Goal: Task Accomplishment & Management: Manage account settings

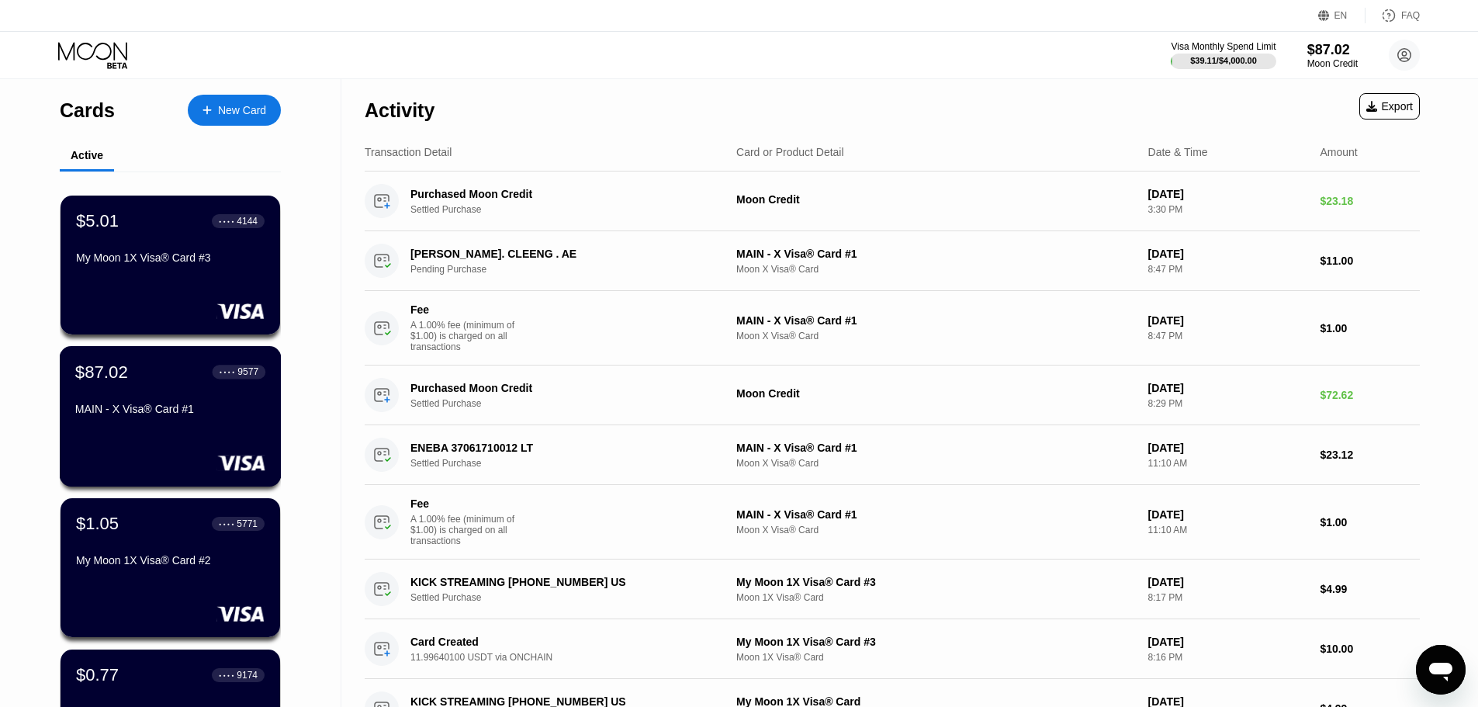
click at [189, 363] on div "$87.02 ● ● ● ● 9577 MAIN - X Visa® Card #1" at bounding box center [171, 416] width 222 height 140
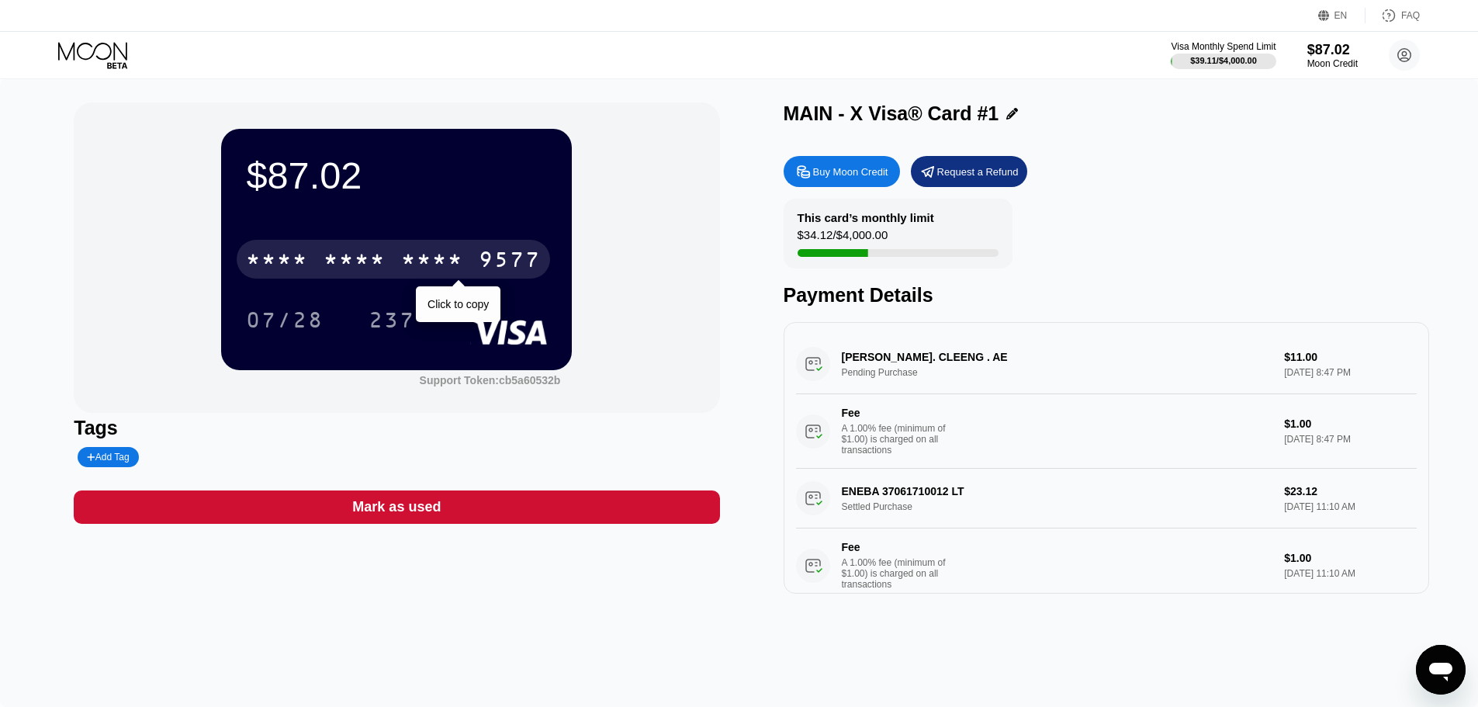
click at [482, 265] on div "9577" at bounding box center [510, 261] width 62 height 25
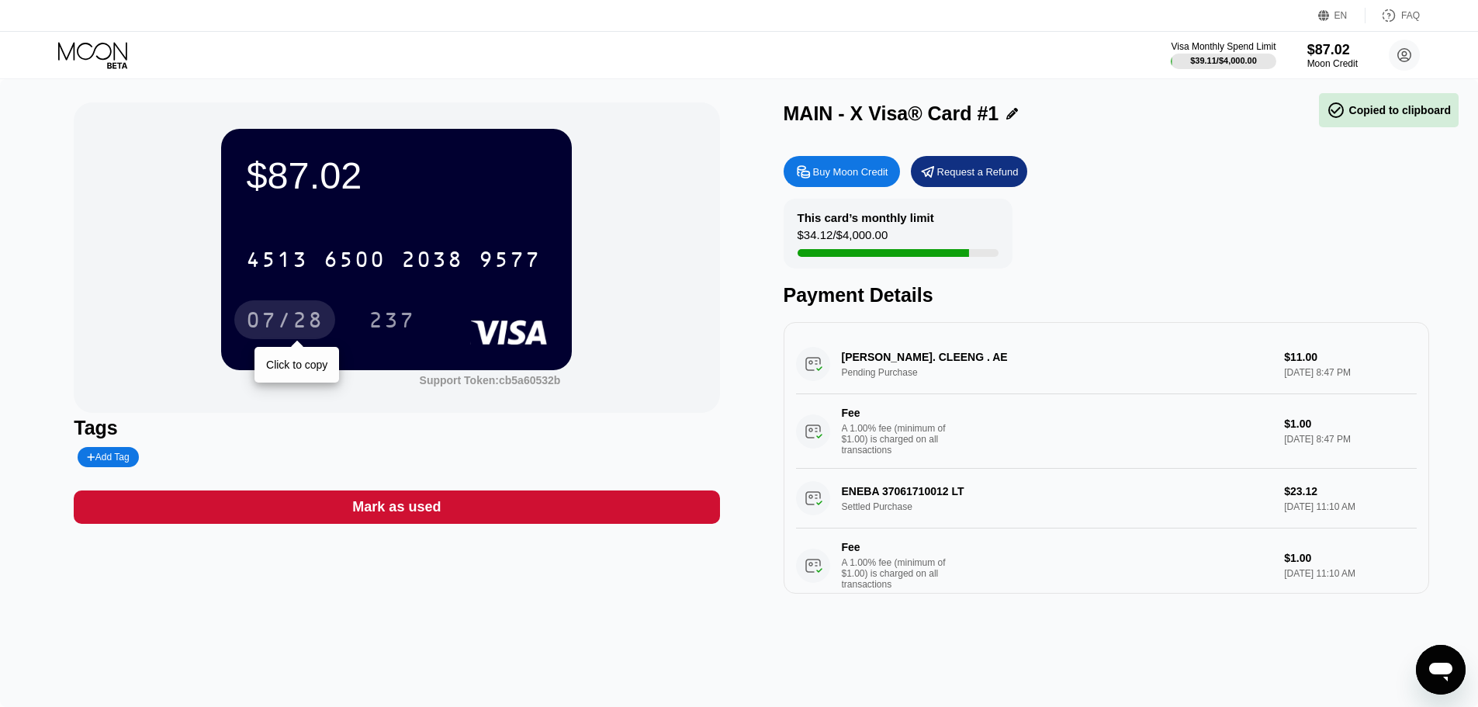
click at [301, 318] on div "07/28" at bounding box center [285, 321] width 78 height 25
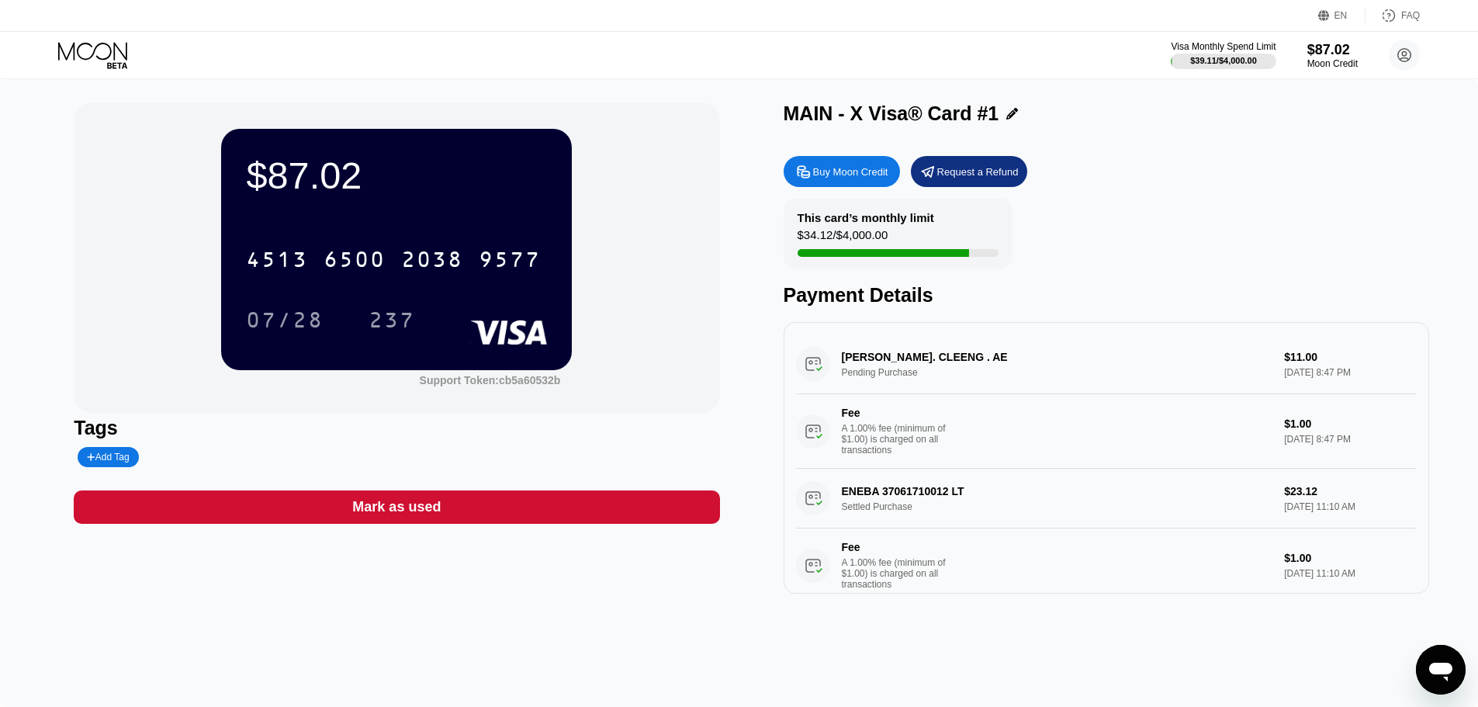
drag, startPoint x: 133, startPoint y: 280, endPoint x: 160, endPoint y: 285, distance: 27.7
click at [133, 280] on div "$87.02 4513 6500 2038 9577 07/28 237 Support Token: cb5a60532b" at bounding box center [396, 257] width 645 height 310
click at [396, 318] on div "237" at bounding box center [391, 321] width 47 height 25
click at [1049, 292] on div "Payment Details" at bounding box center [1105, 295] width 645 height 22
click at [12, 230] on div "$87.02 4513 6500 2038 9577 07/28 237 Support Token: cb5a60532b Tags Add Tag Mar…" at bounding box center [739, 392] width 1478 height 627
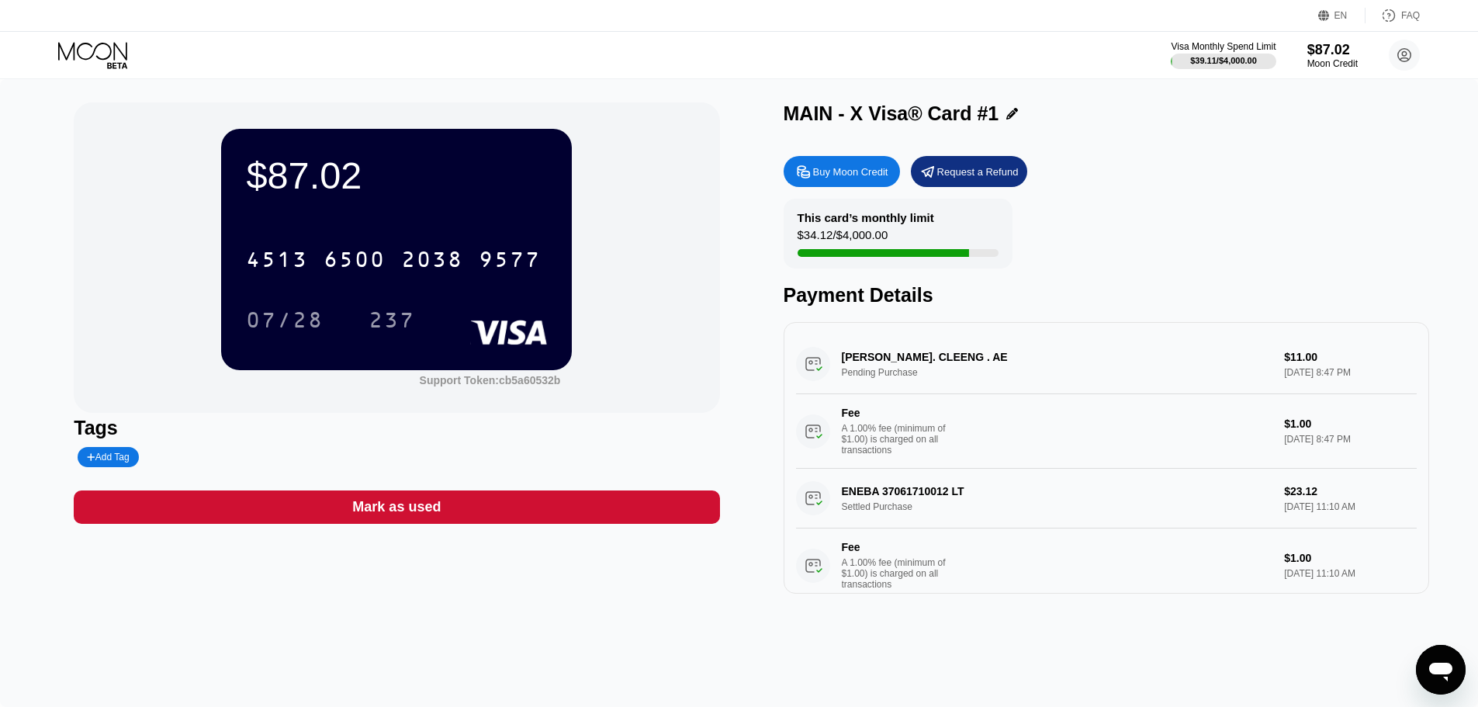
click at [122, 43] on icon at bounding box center [94, 55] width 72 height 27
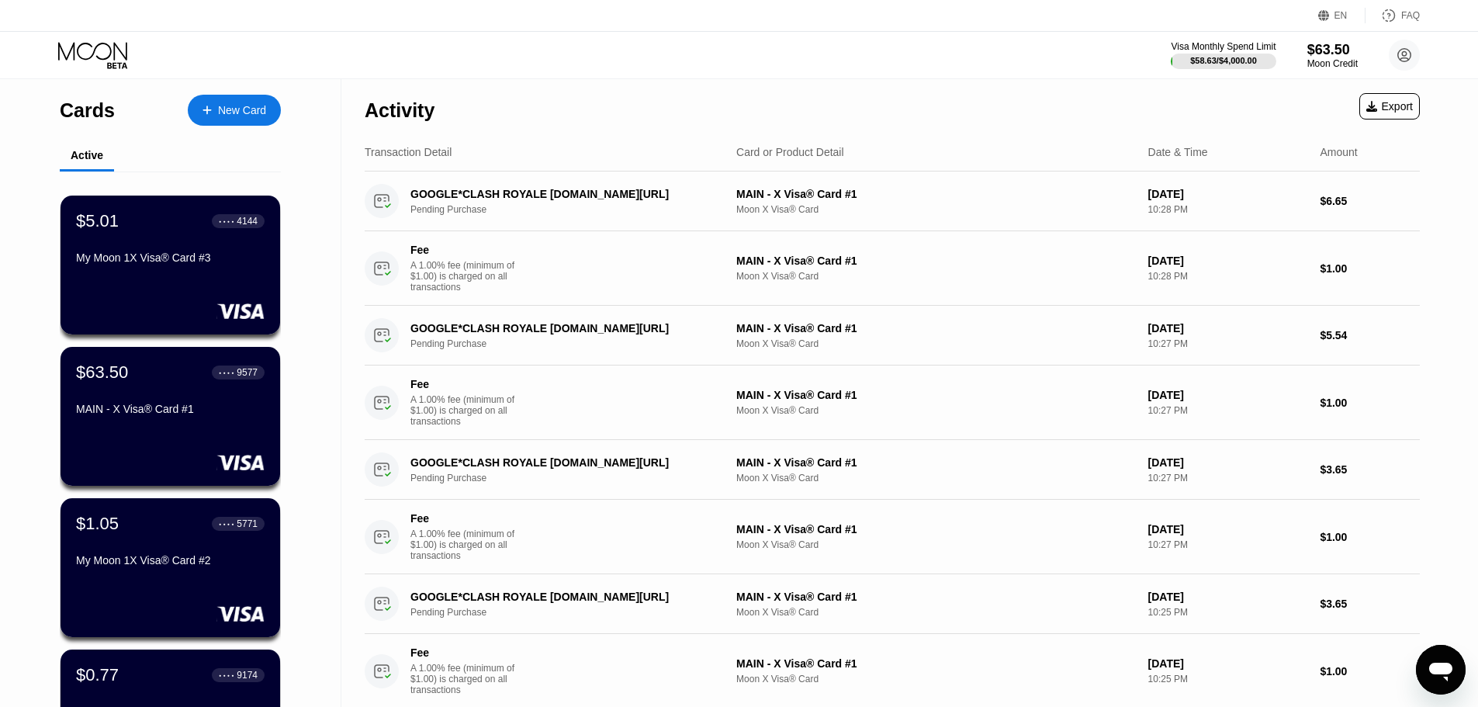
click at [169, 402] on div "$63.50 ● ● ● ● 9577 MAIN - X Visa® Card #1" at bounding box center [170, 391] width 188 height 59
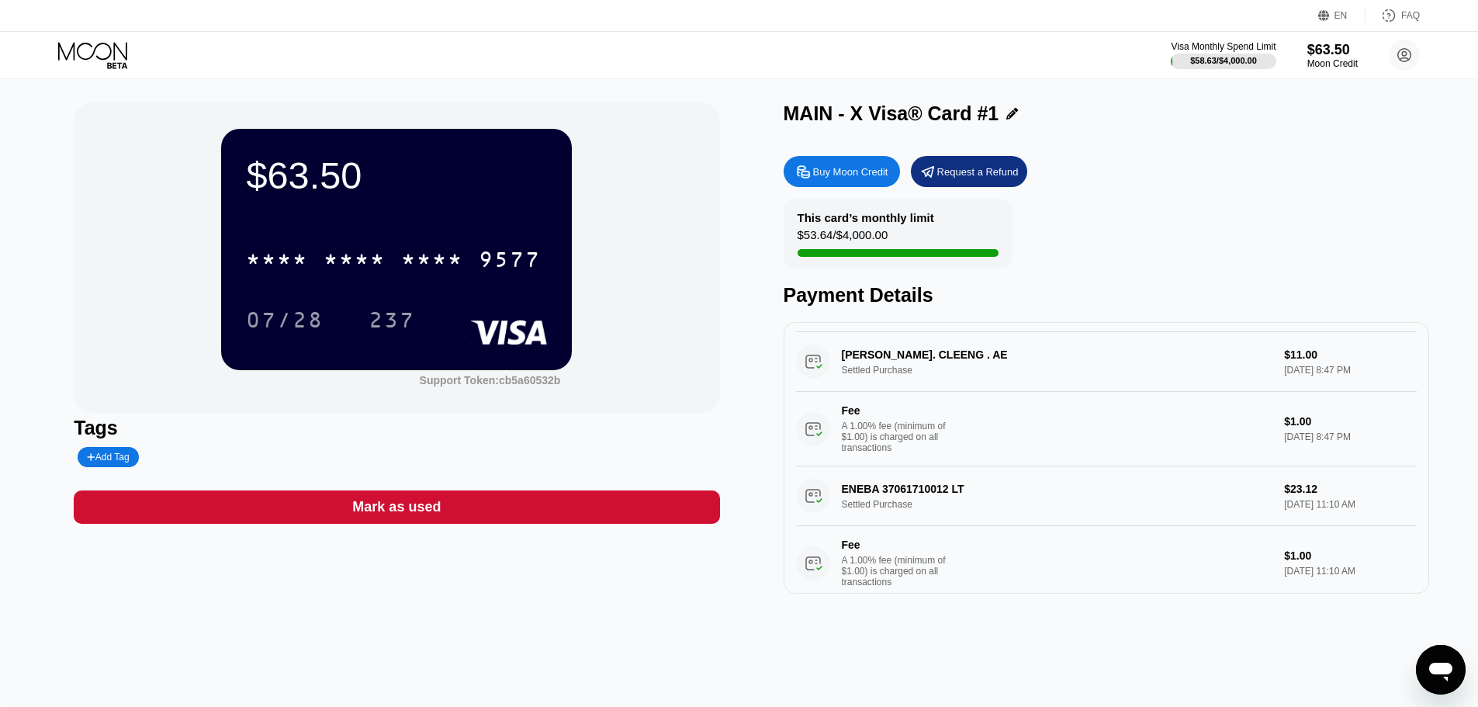
scroll to position [543, 0]
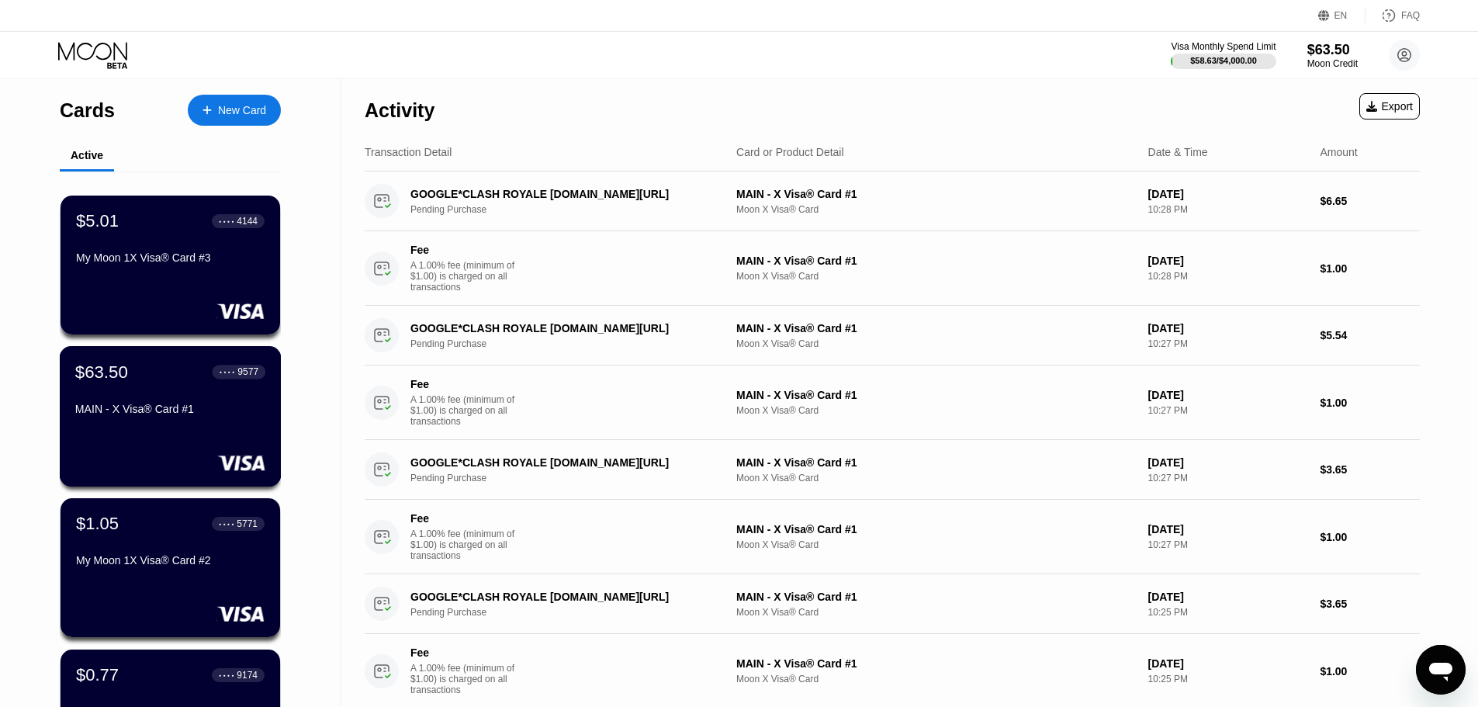
click at [148, 415] on div "MAIN - X Visa® Card #1" at bounding box center [170, 409] width 190 height 12
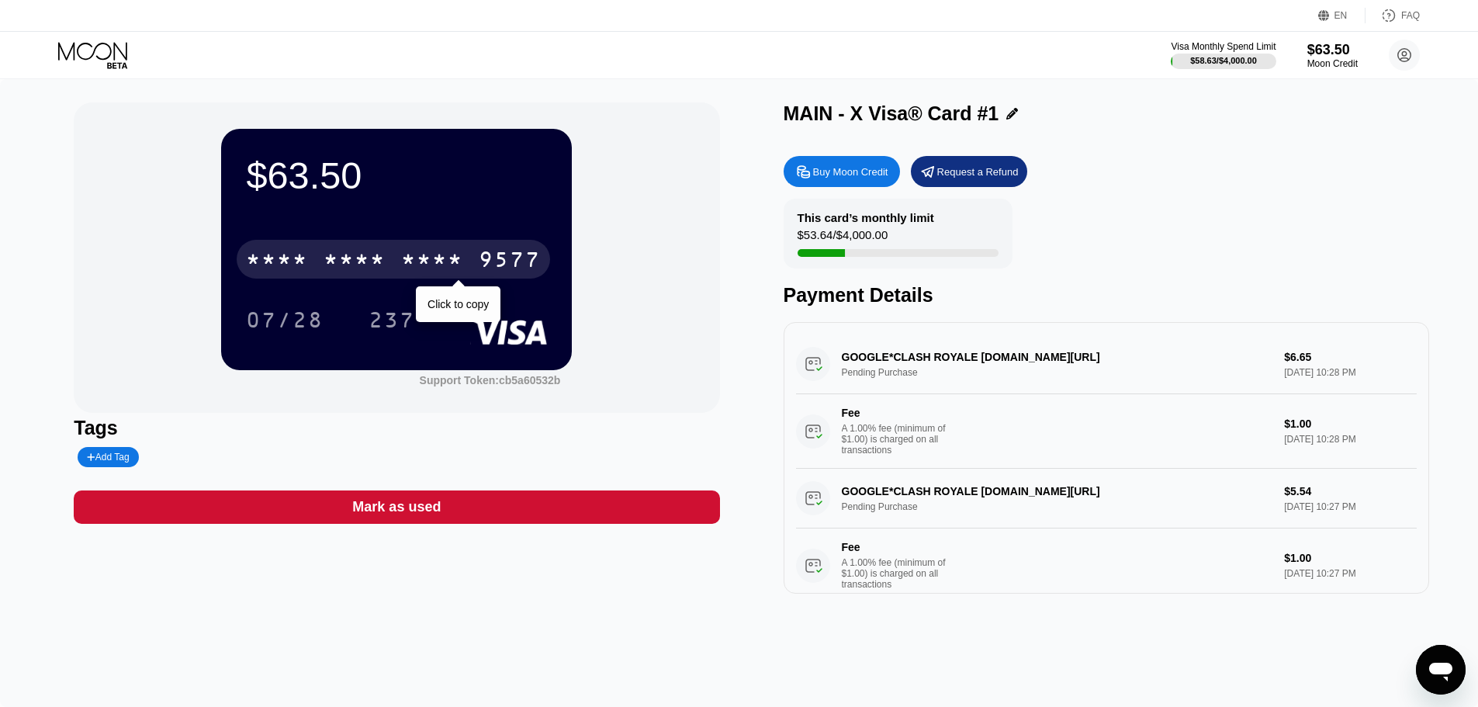
click at [409, 255] on div "* * * *" at bounding box center [432, 261] width 62 height 25
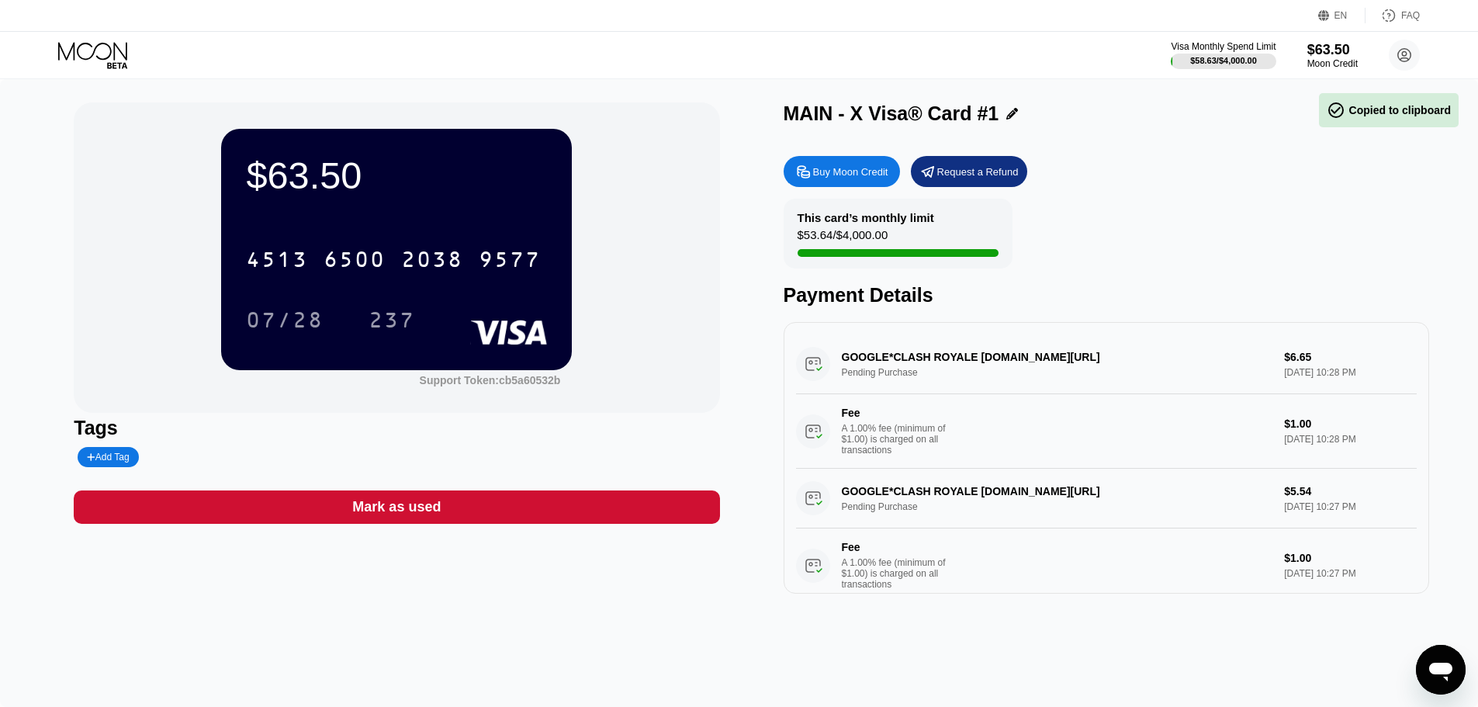
click at [320, 334] on div "07/28" at bounding box center [285, 321] width 78 height 25
click at [401, 327] on div "237" at bounding box center [391, 321] width 47 height 25
click at [116, 60] on icon at bounding box center [94, 55] width 72 height 27
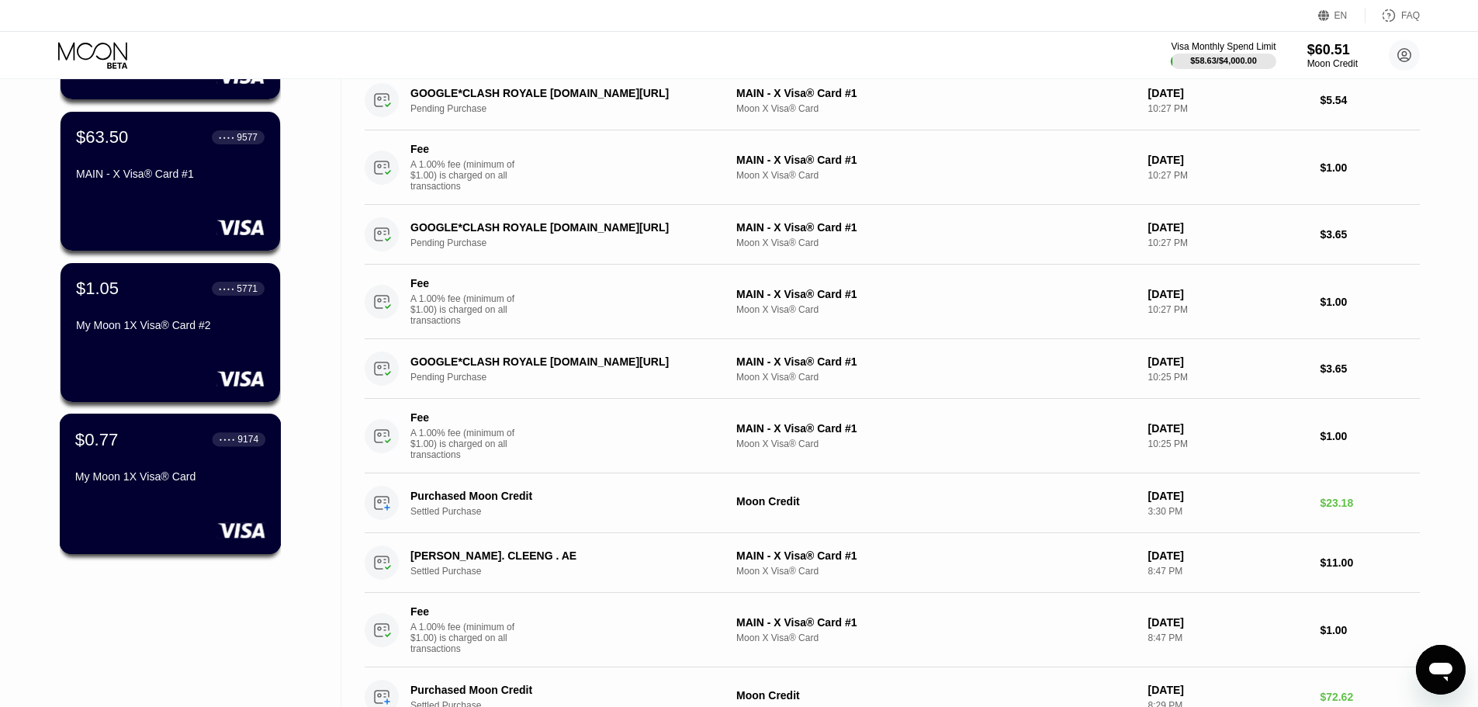
scroll to position [233, 0]
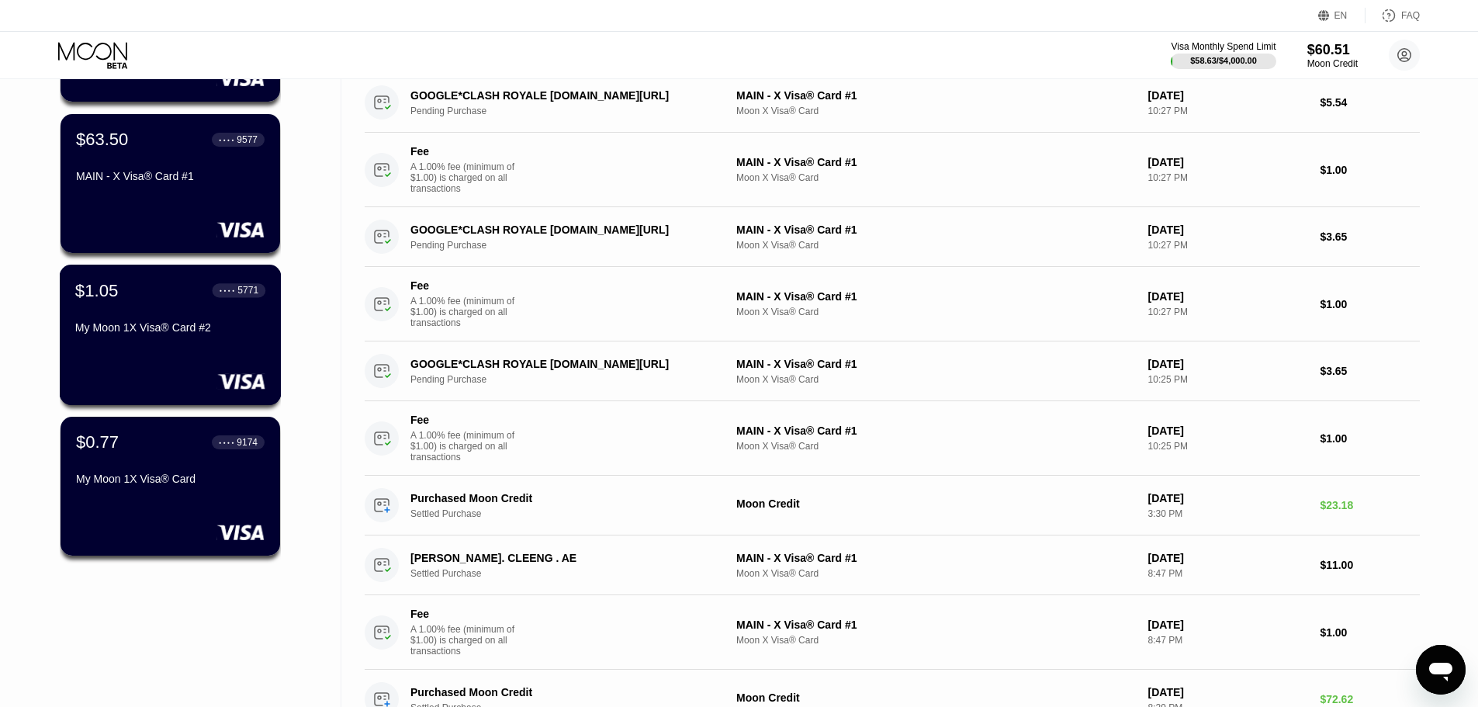
click at [179, 325] on div "$1.05 ● ● ● ● 5771 My Moon 1X Visa® Card #2" at bounding box center [170, 310] width 190 height 60
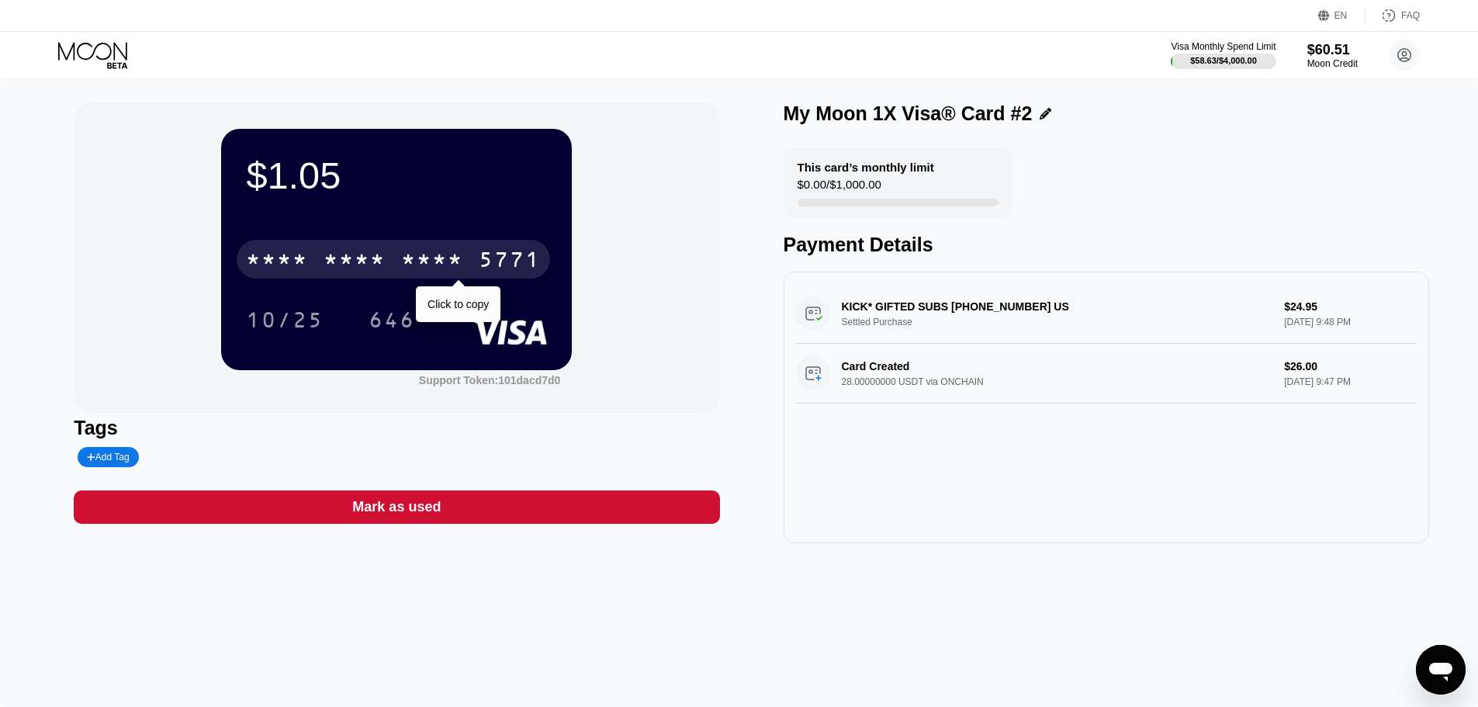
click at [480, 268] on div "5771" at bounding box center [510, 261] width 62 height 25
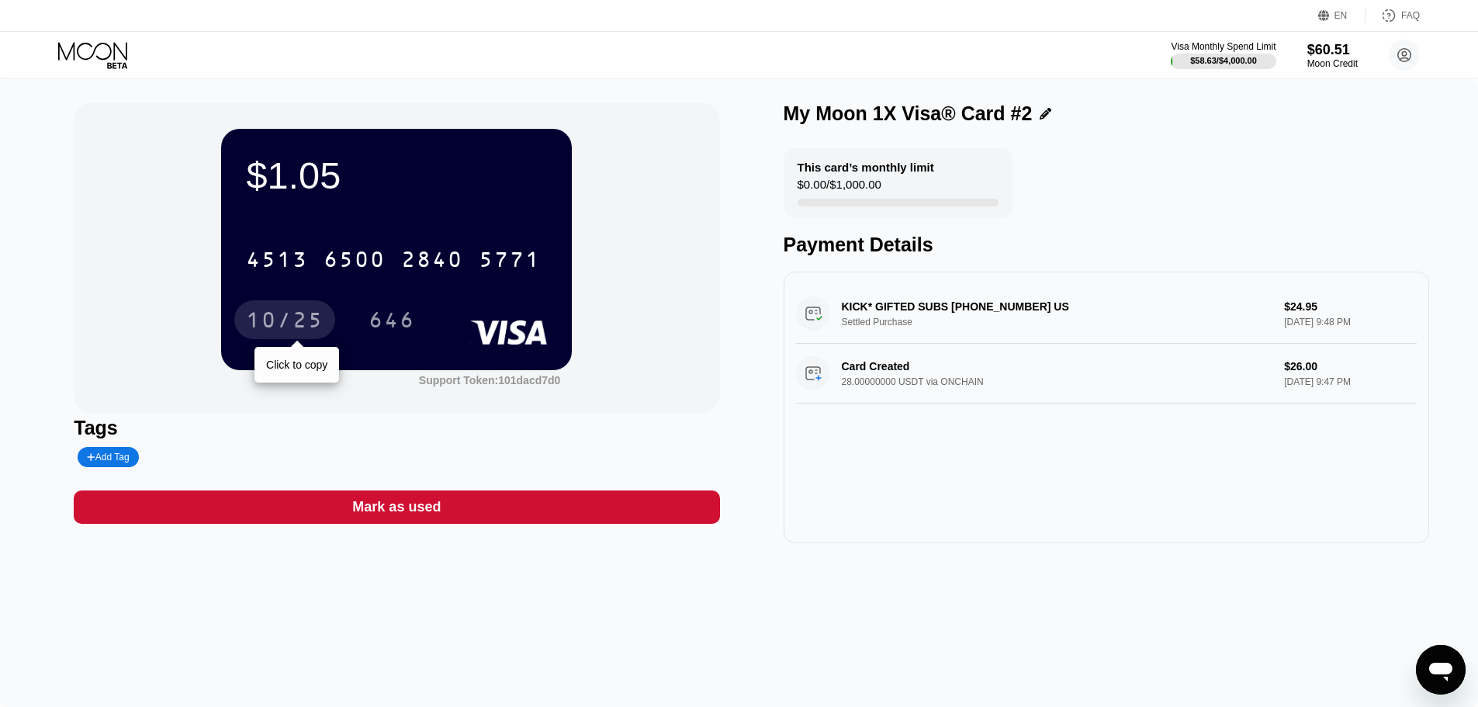
click at [289, 305] on div "10/25" at bounding box center [284, 319] width 101 height 39
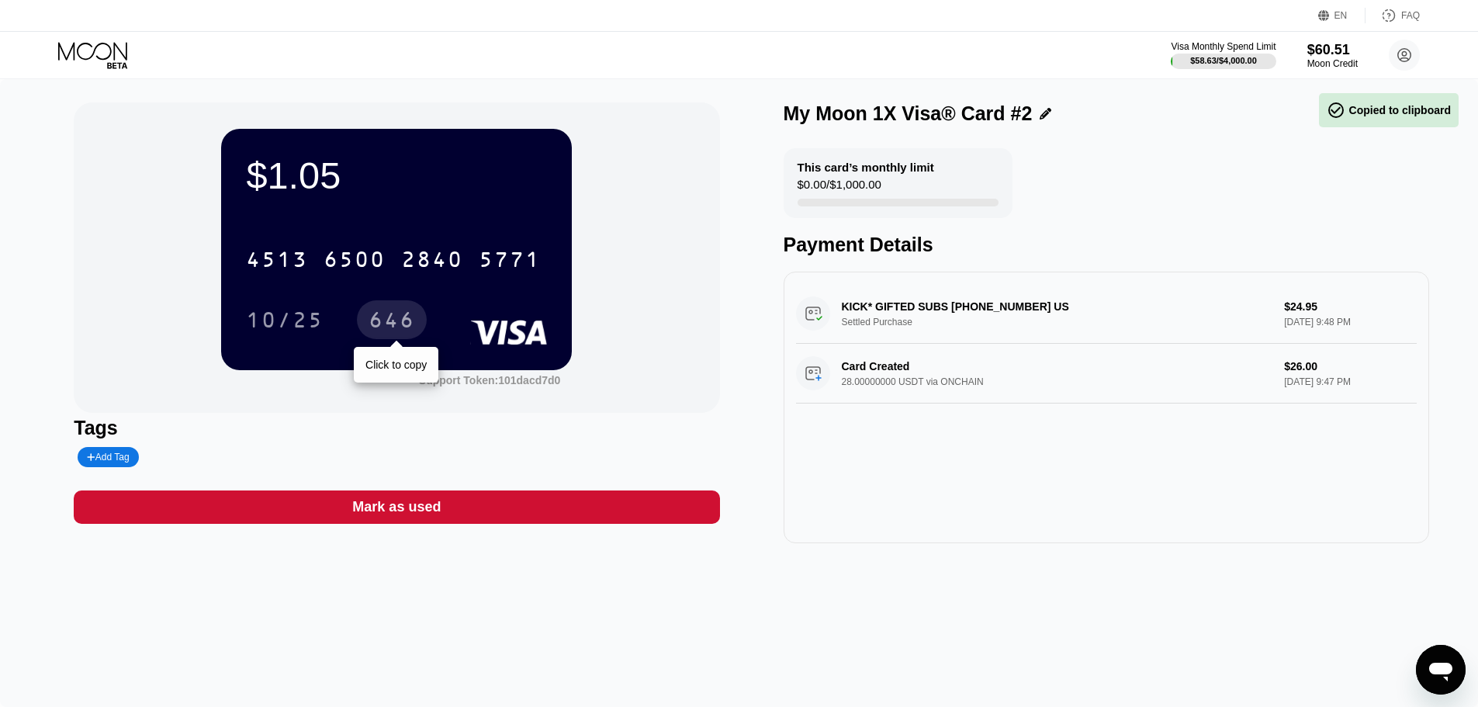
click at [380, 322] on div "646" at bounding box center [391, 321] width 47 height 25
click at [126, 60] on icon at bounding box center [94, 55] width 72 height 27
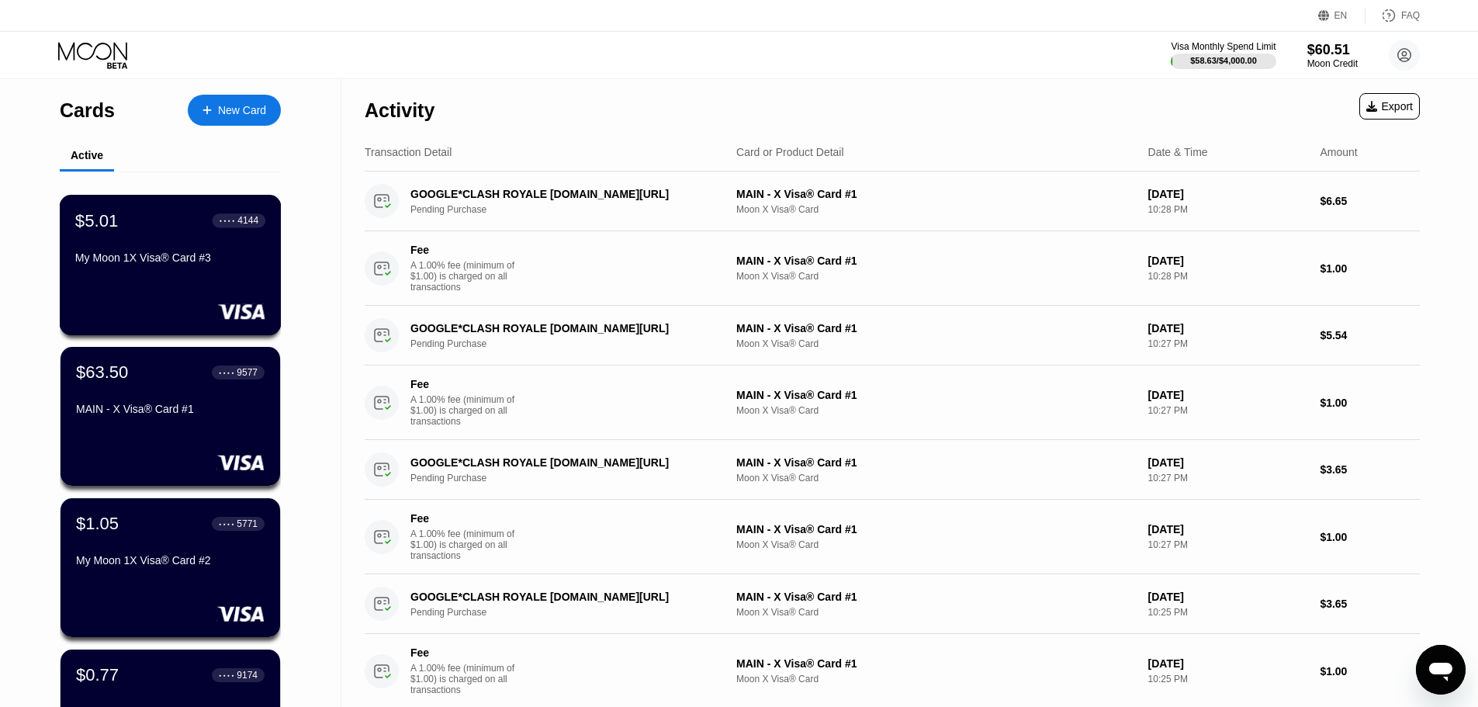
click at [208, 285] on div "$5.01 ● ● ● ● 4144 My Moon 1X Visa® Card #3" at bounding box center [171, 265] width 222 height 140
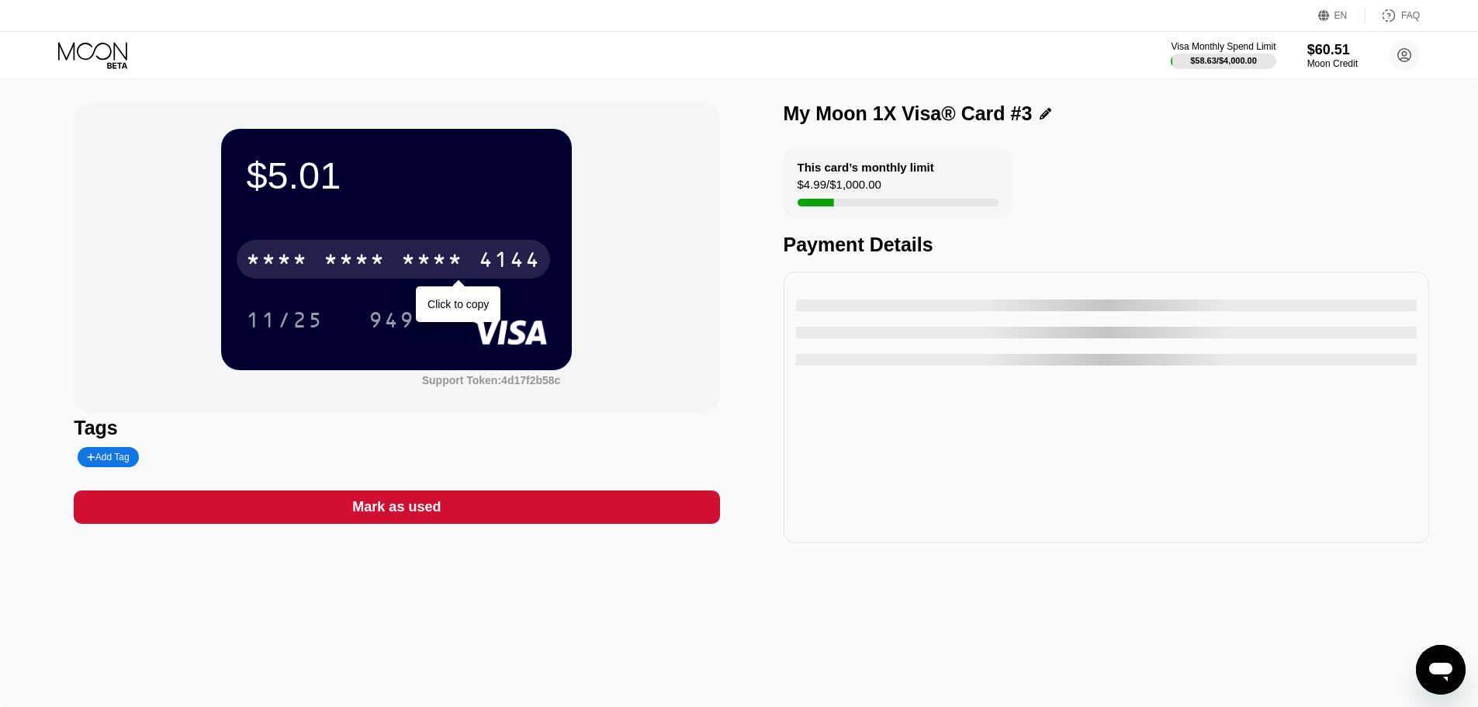
click at [434, 268] on div "* * * *" at bounding box center [432, 261] width 62 height 25
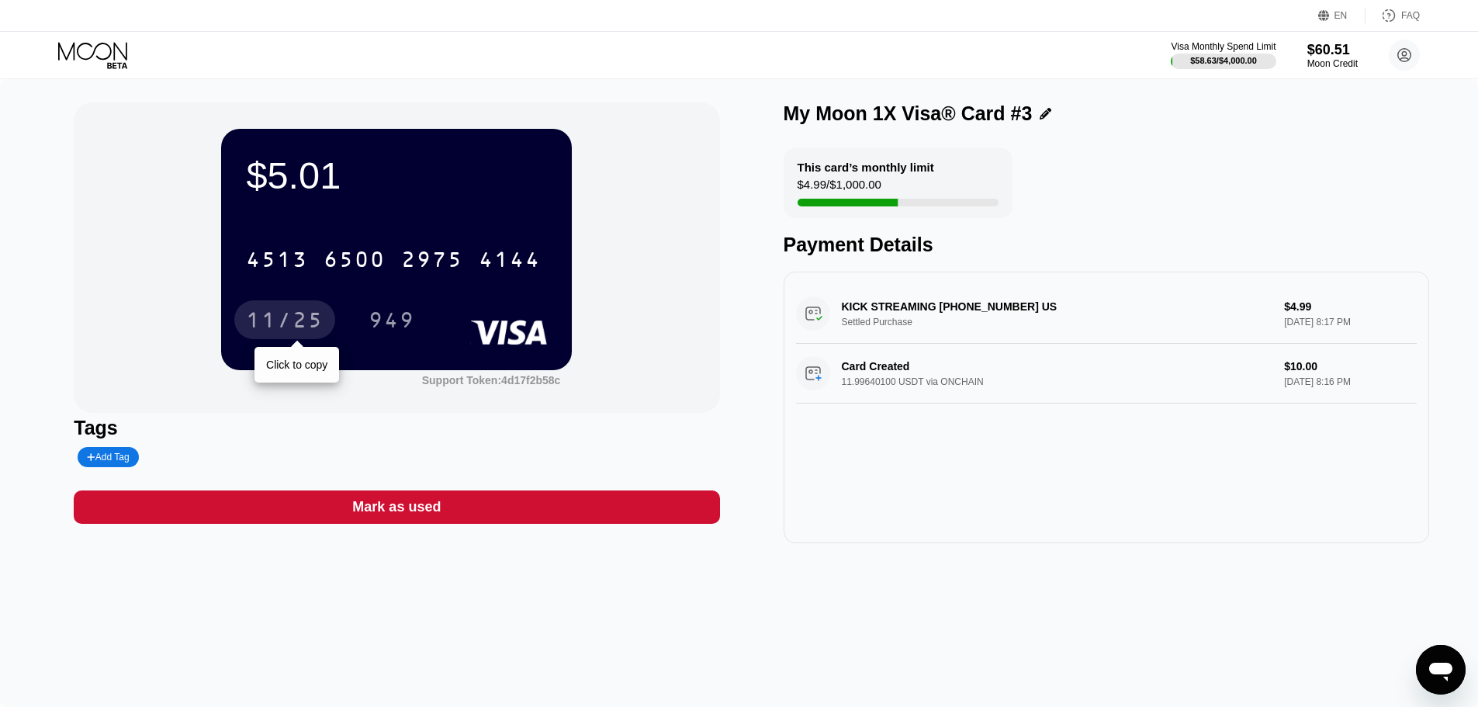
click at [303, 319] on div "11/25" at bounding box center [285, 321] width 78 height 25
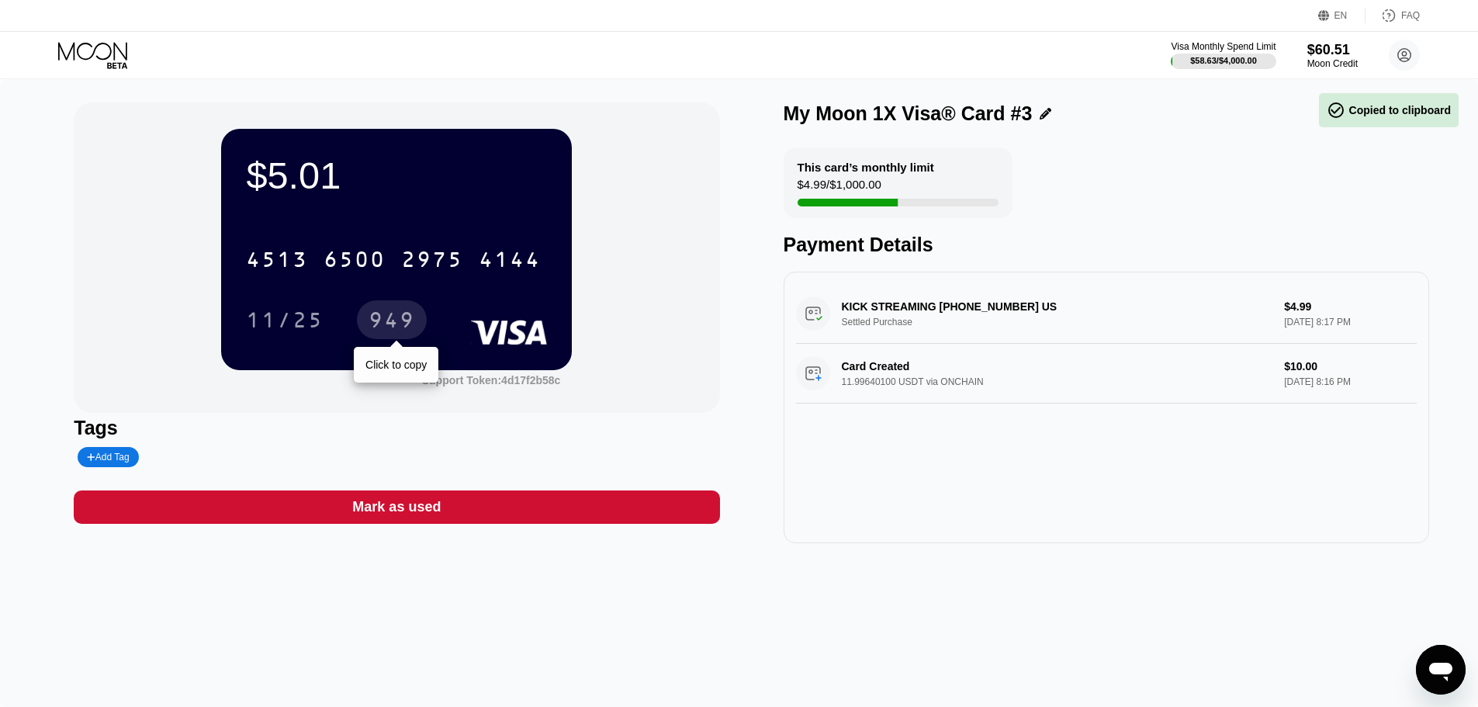
click at [403, 331] on div "949" at bounding box center [391, 321] width 47 height 25
click at [101, 60] on icon at bounding box center [94, 55] width 72 height 27
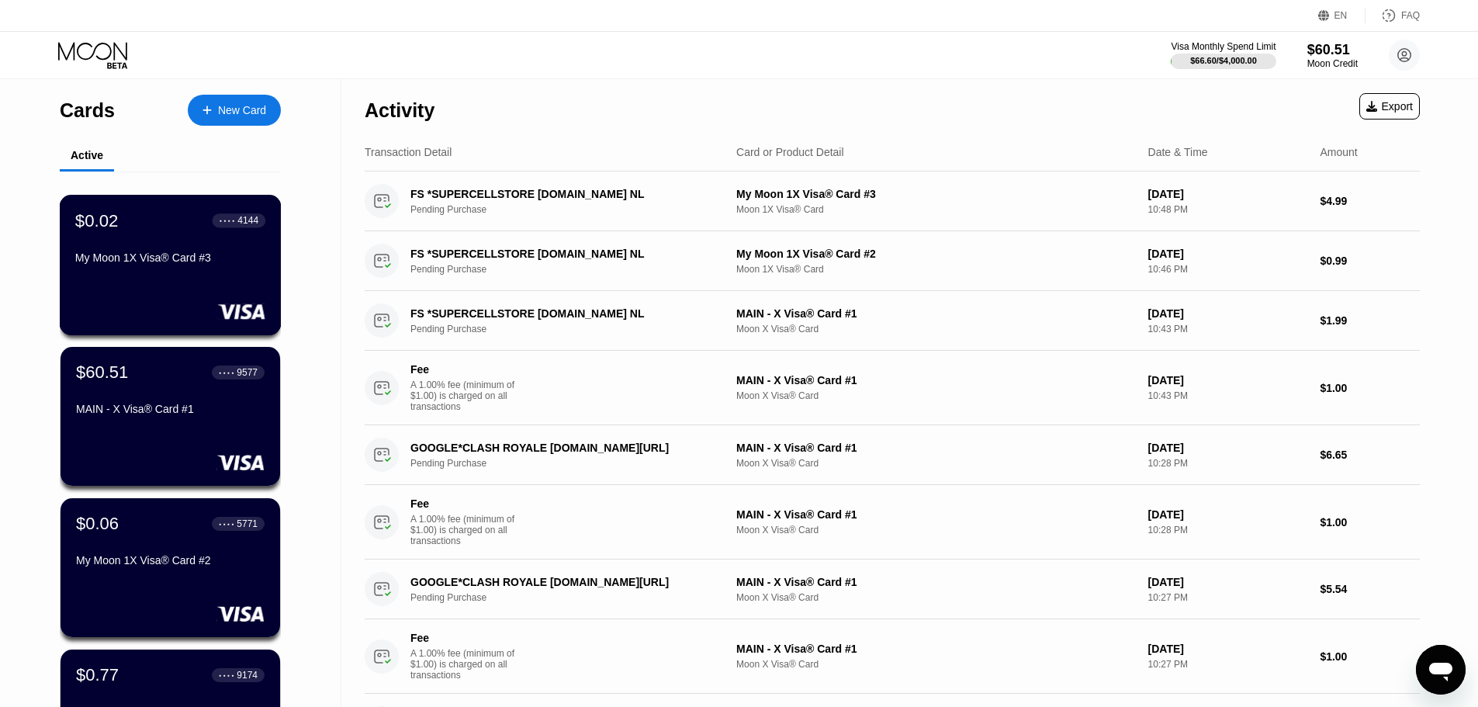
click at [182, 264] on div "My Moon 1X Visa® Card #3" at bounding box center [170, 257] width 190 height 12
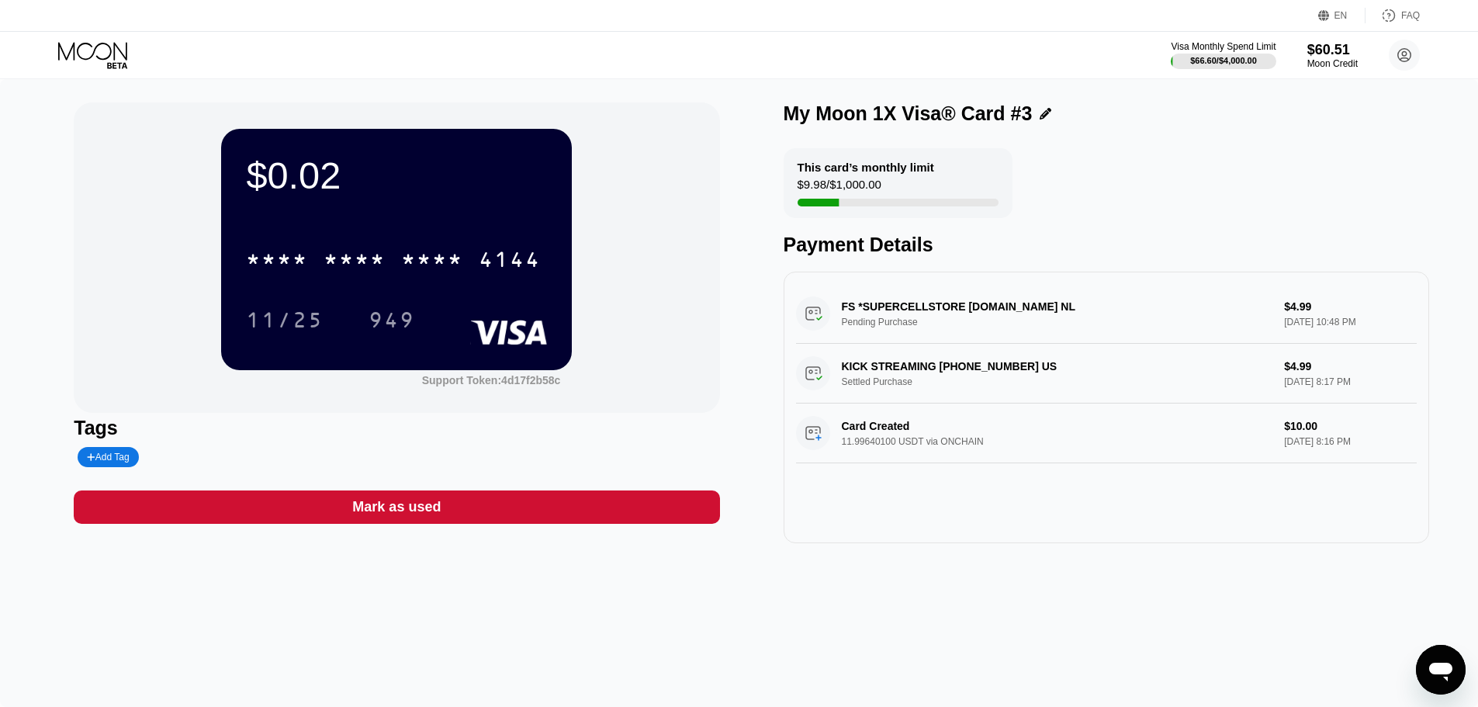
click at [457, 514] on div "Mark as used" at bounding box center [396, 506] width 645 height 33
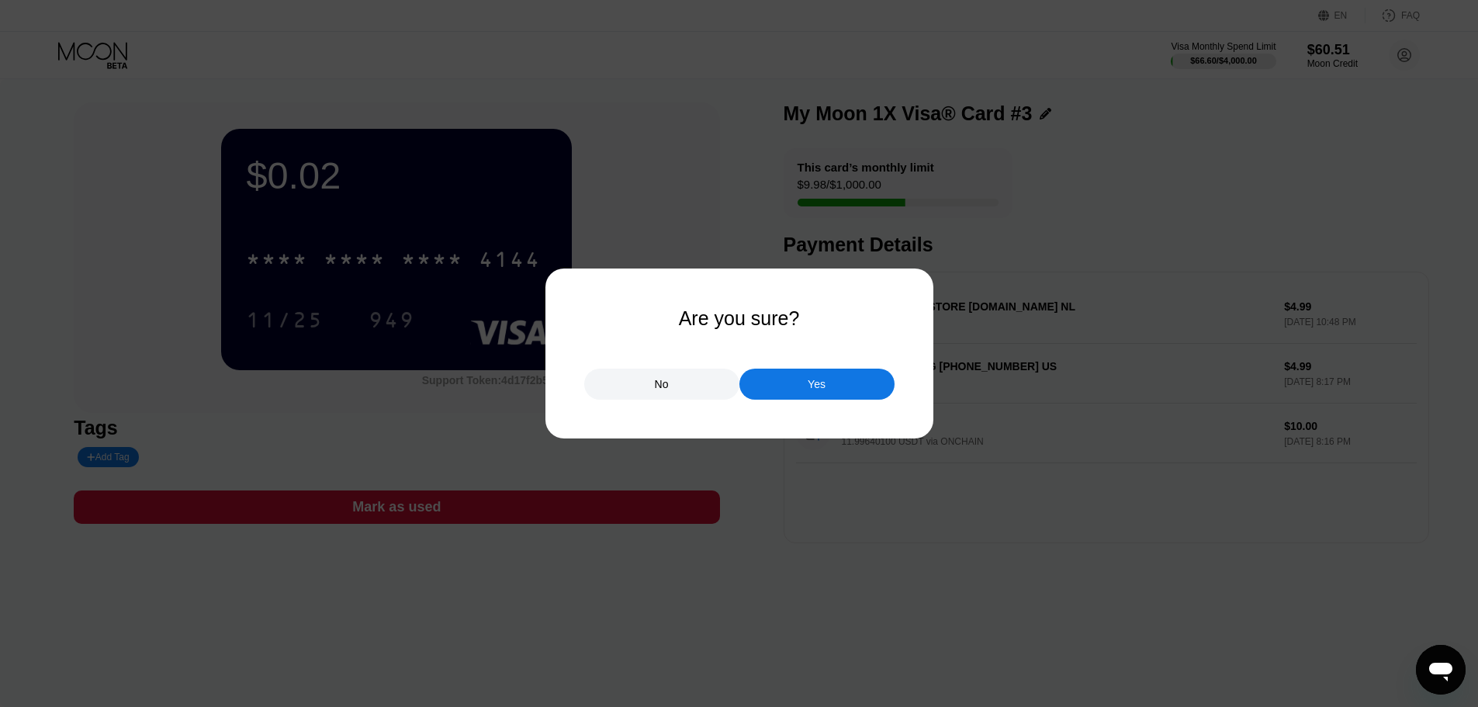
click at [785, 390] on div "Yes" at bounding box center [816, 383] width 155 height 31
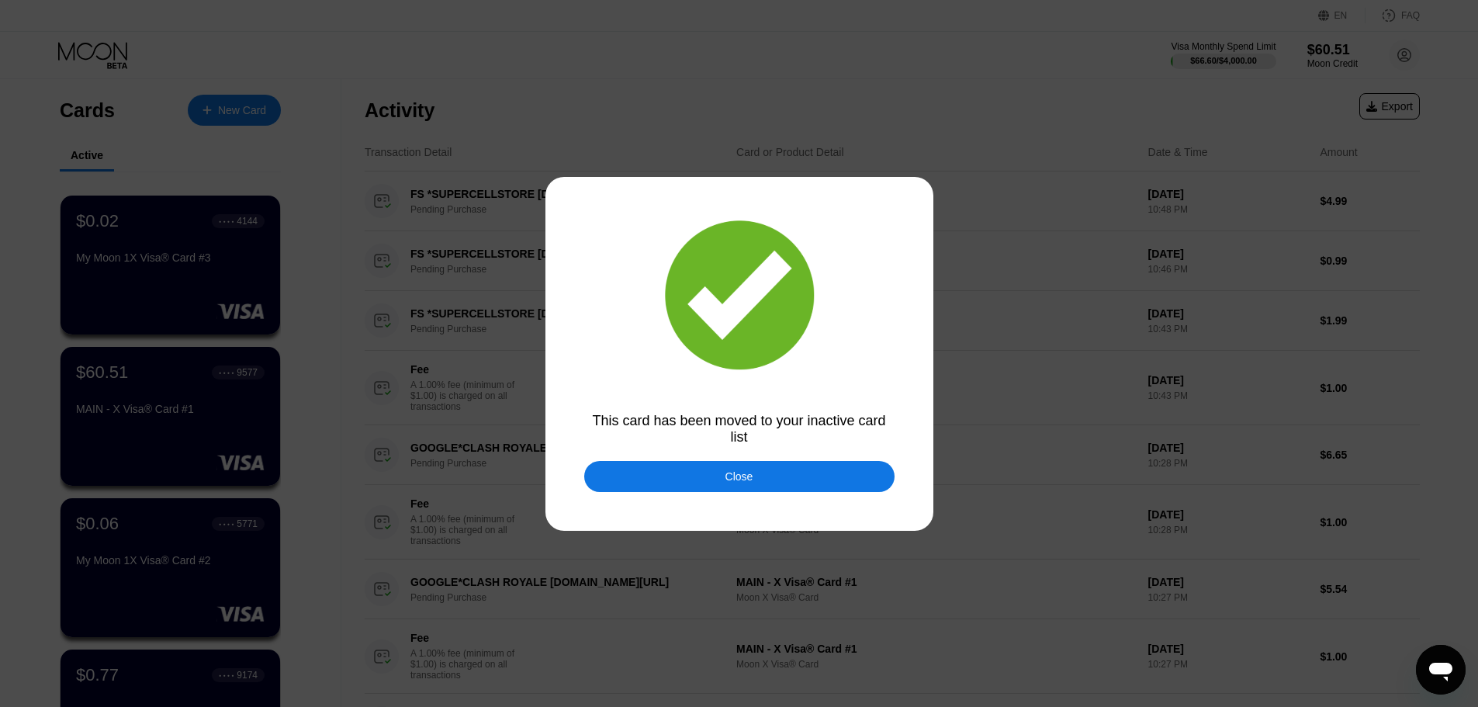
click at [732, 473] on div "Close" at bounding box center [739, 476] width 28 height 12
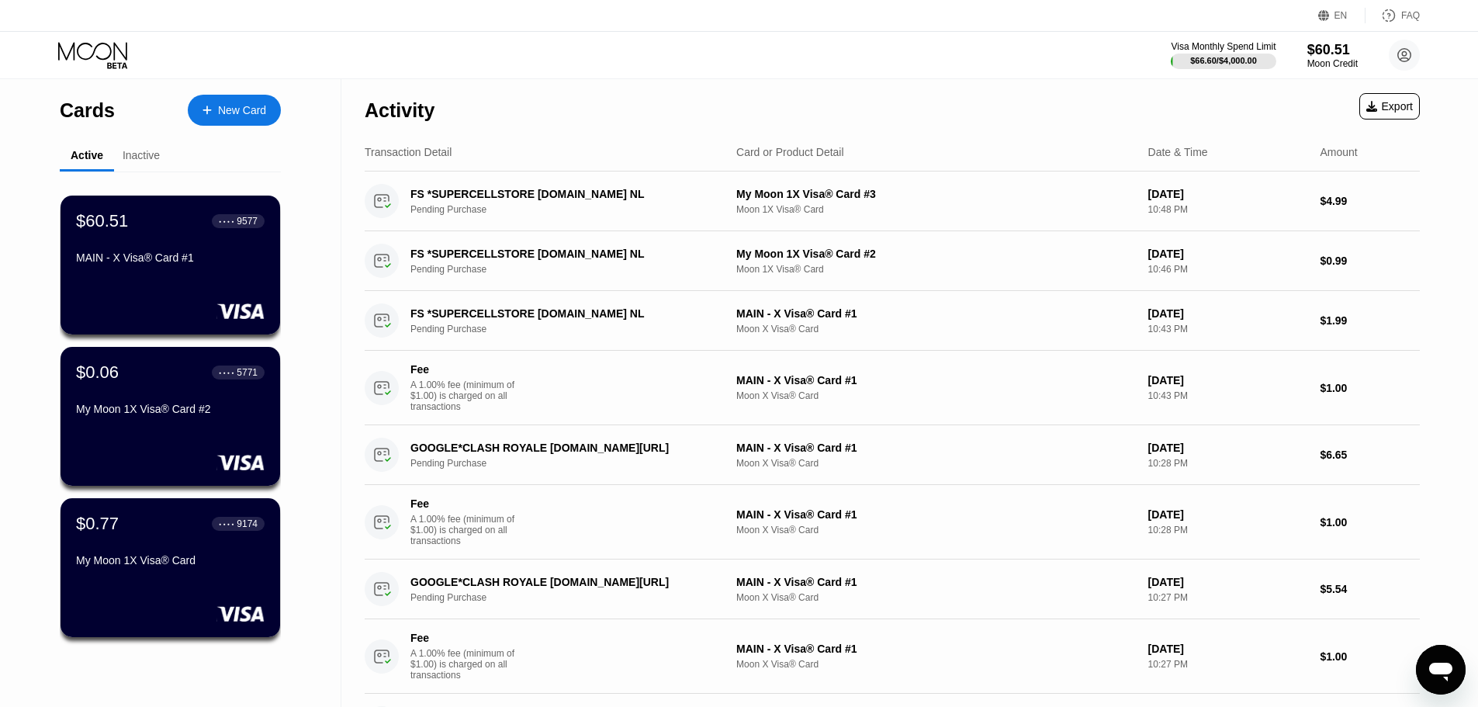
click at [179, 415] on div "My Moon 1X Visa® Card #2" at bounding box center [170, 409] width 188 height 12
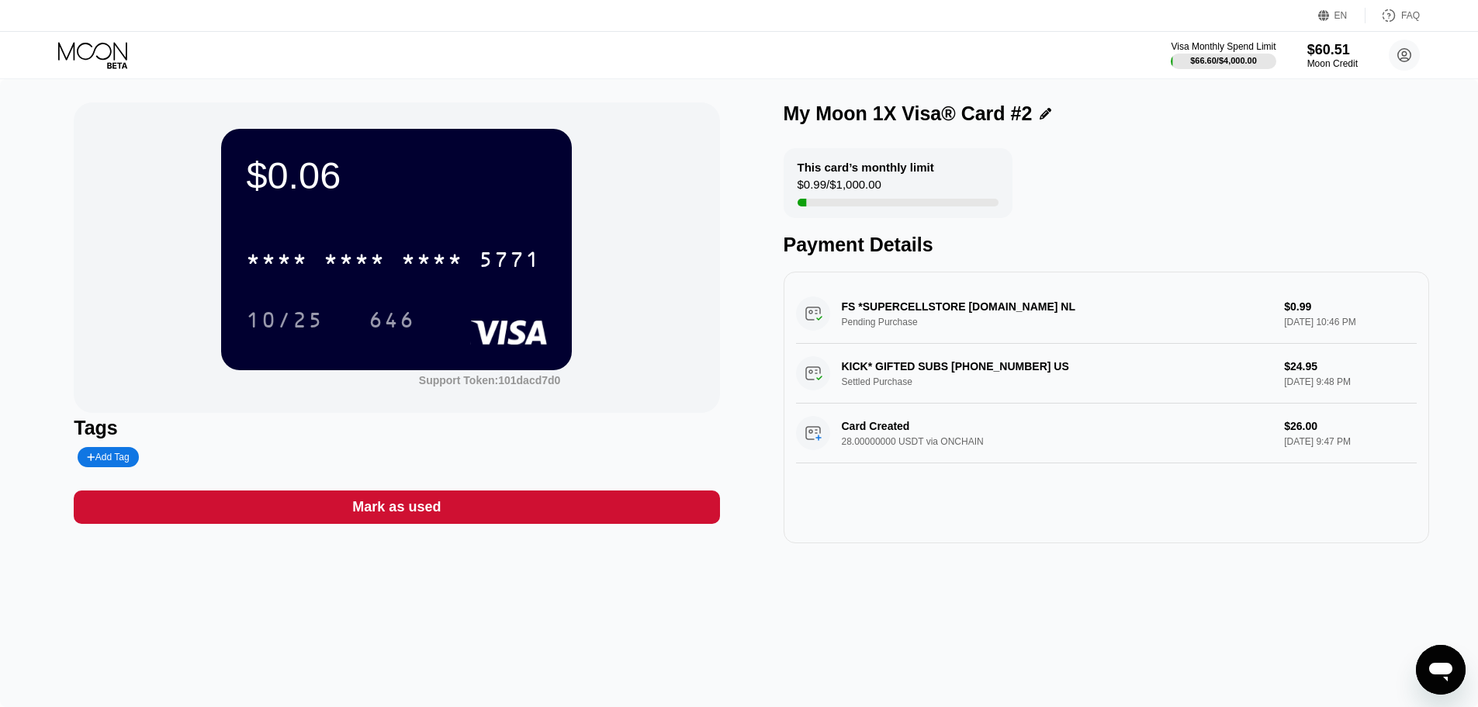
click at [427, 511] on div "Mark as used" at bounding box center [396, 507] width 88 height 18
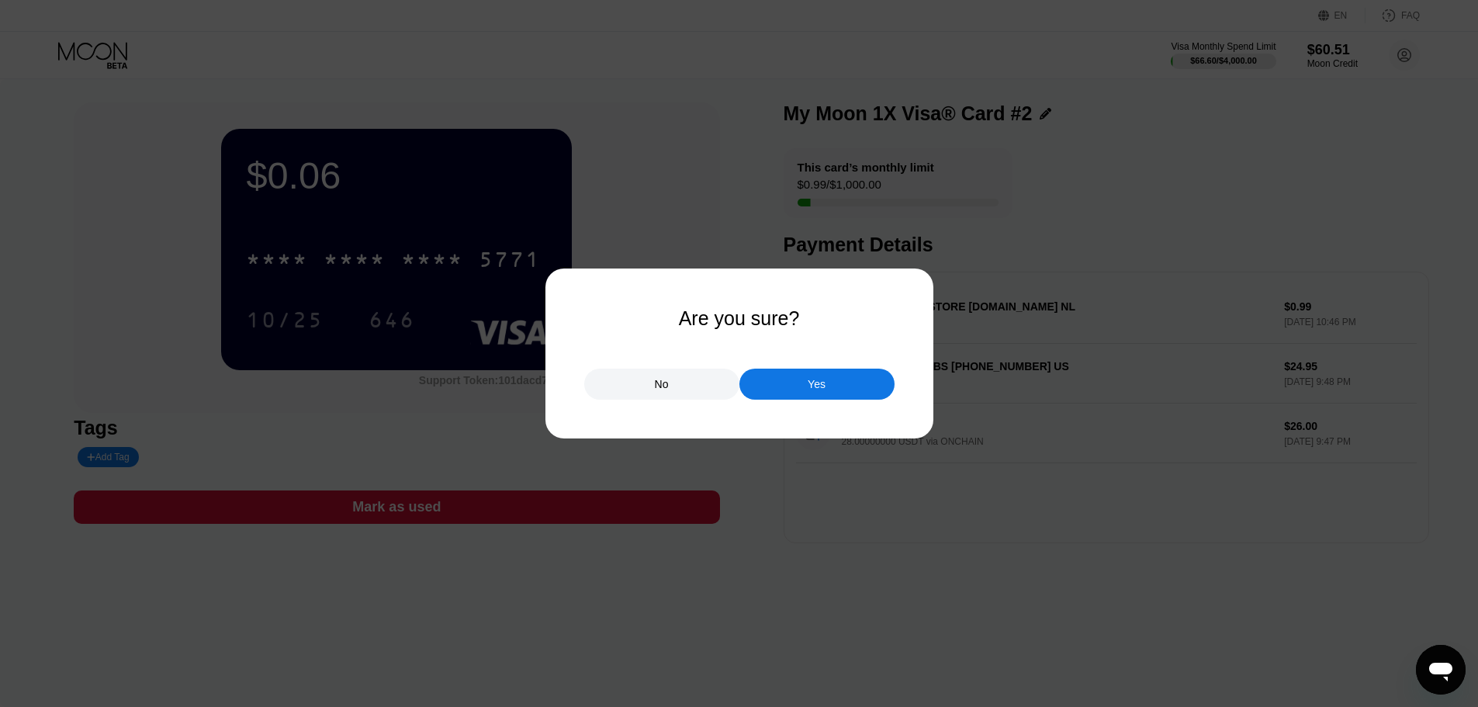
click at [838, 385] on div "Yes" at bounding box center [816, 383] width 155 height 31
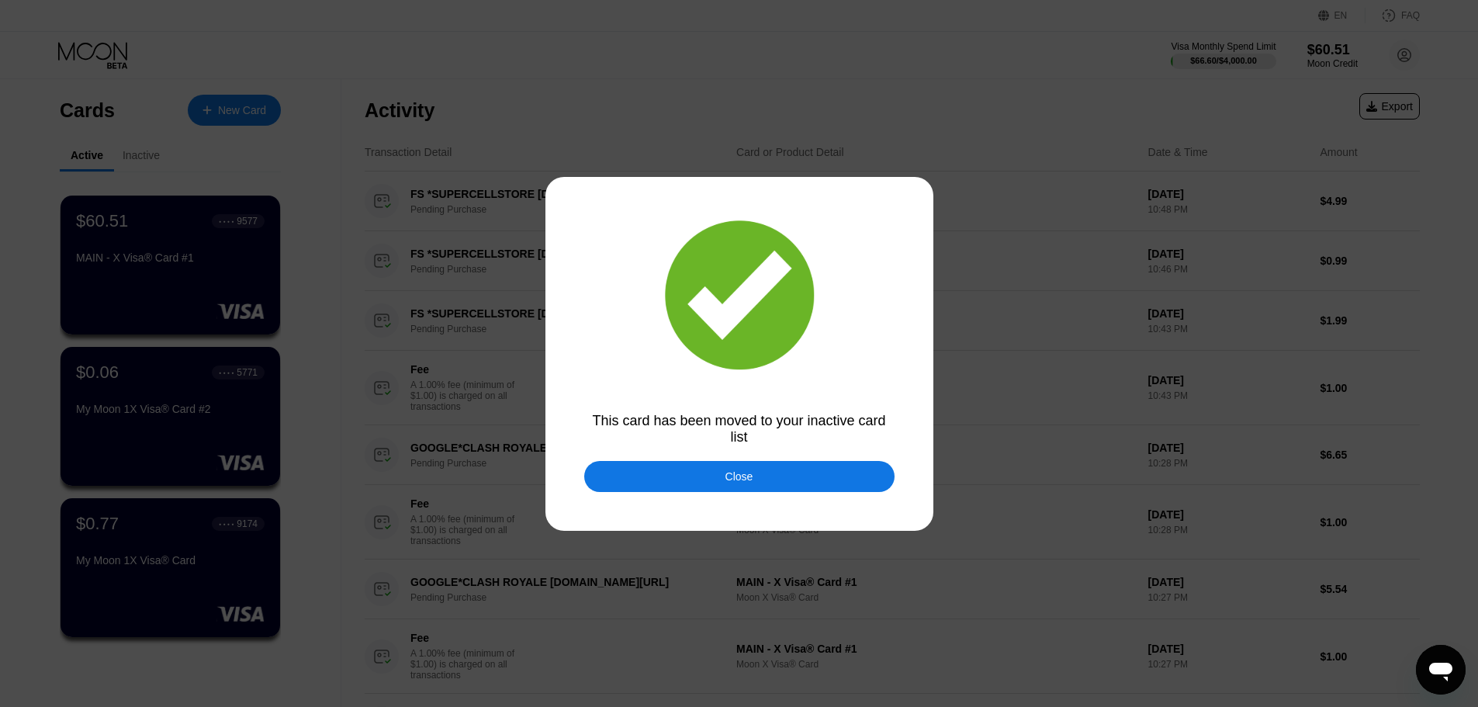
click at [756, 486] on div "Close" at bounding box center [739, 476] width 310 height 31
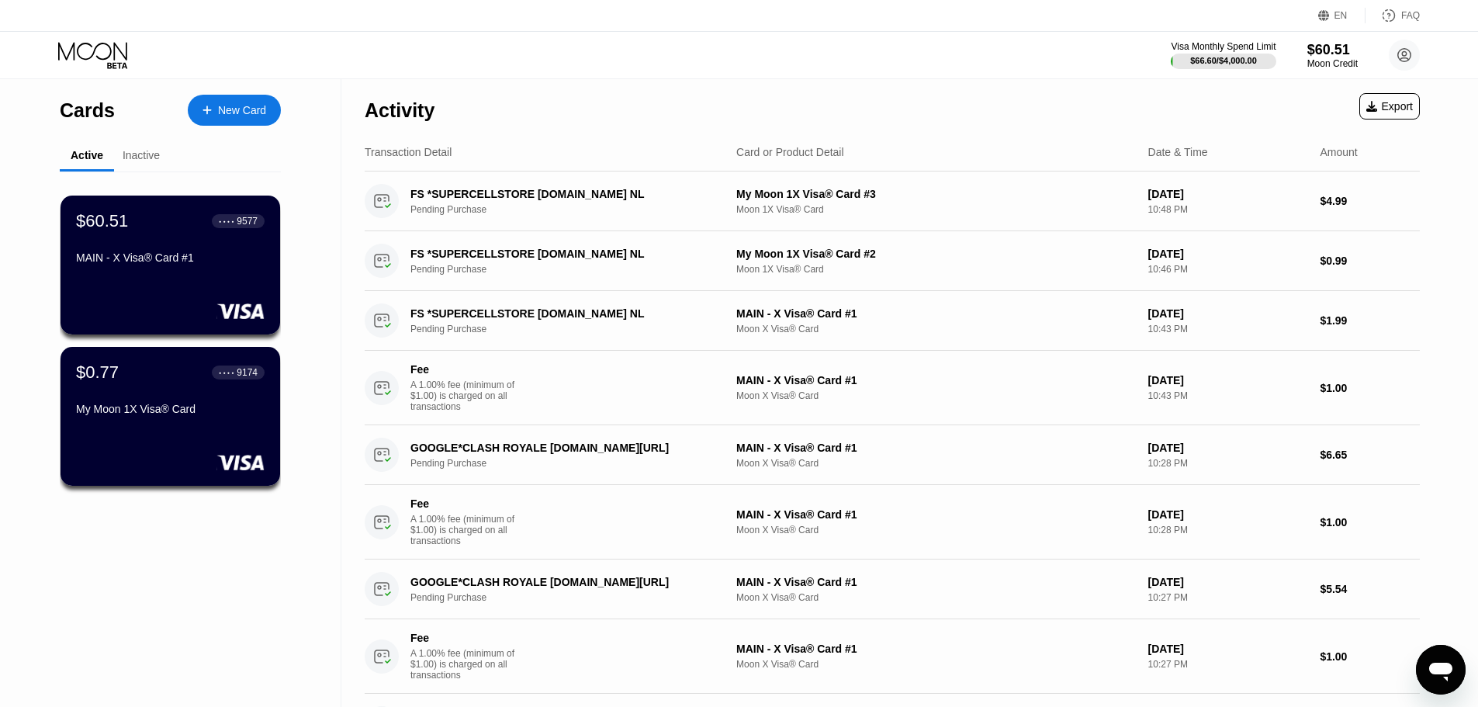
click at [164, 147] on div "Inactive" at bounding box center [141, 156] width 54 height 30
click at [155, 154] on div "Inactive" at bounding box center [141, 155] width 37 height 12
